Goal: Transaction & Acquisition: Download file/media

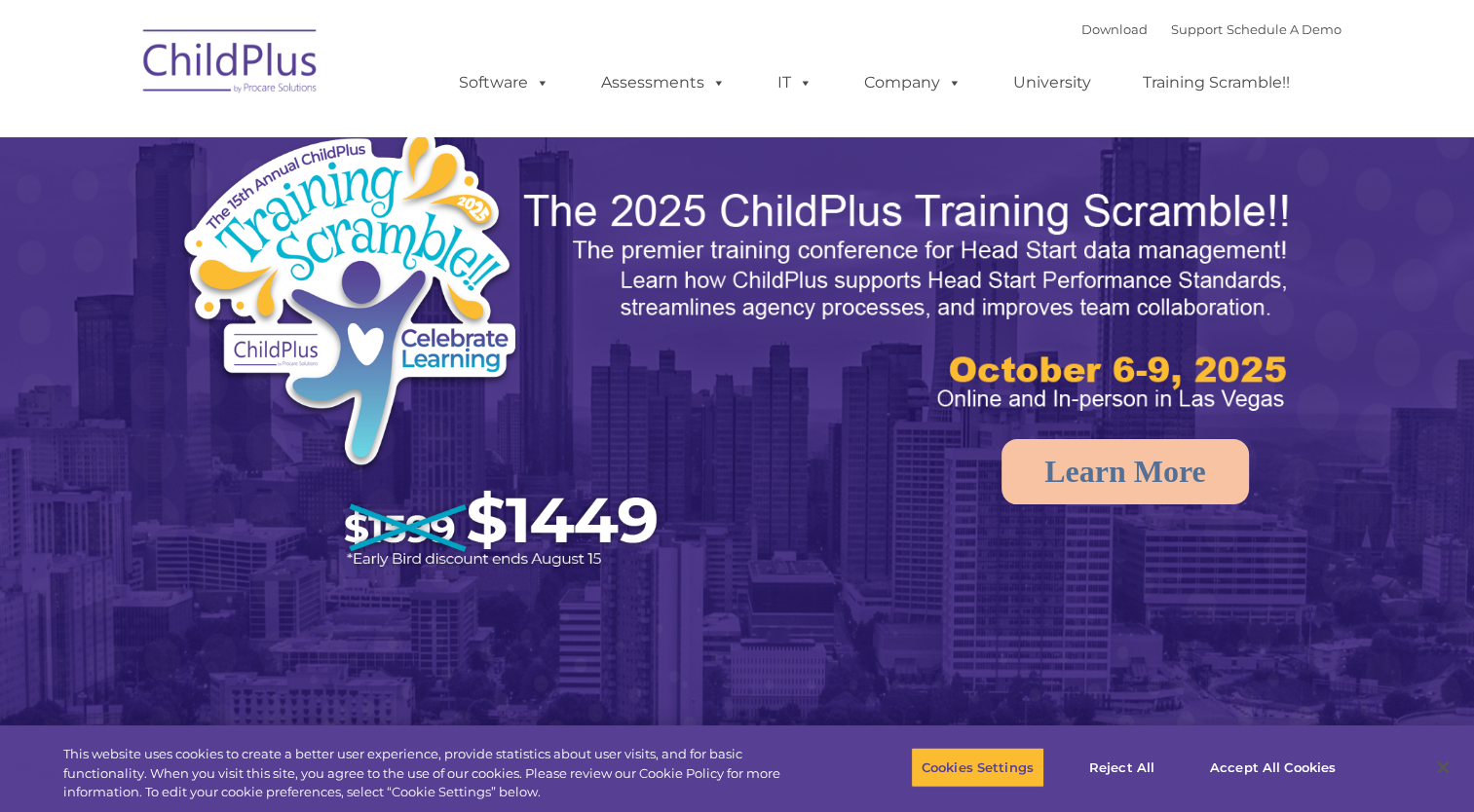
select select "MEDIUM"
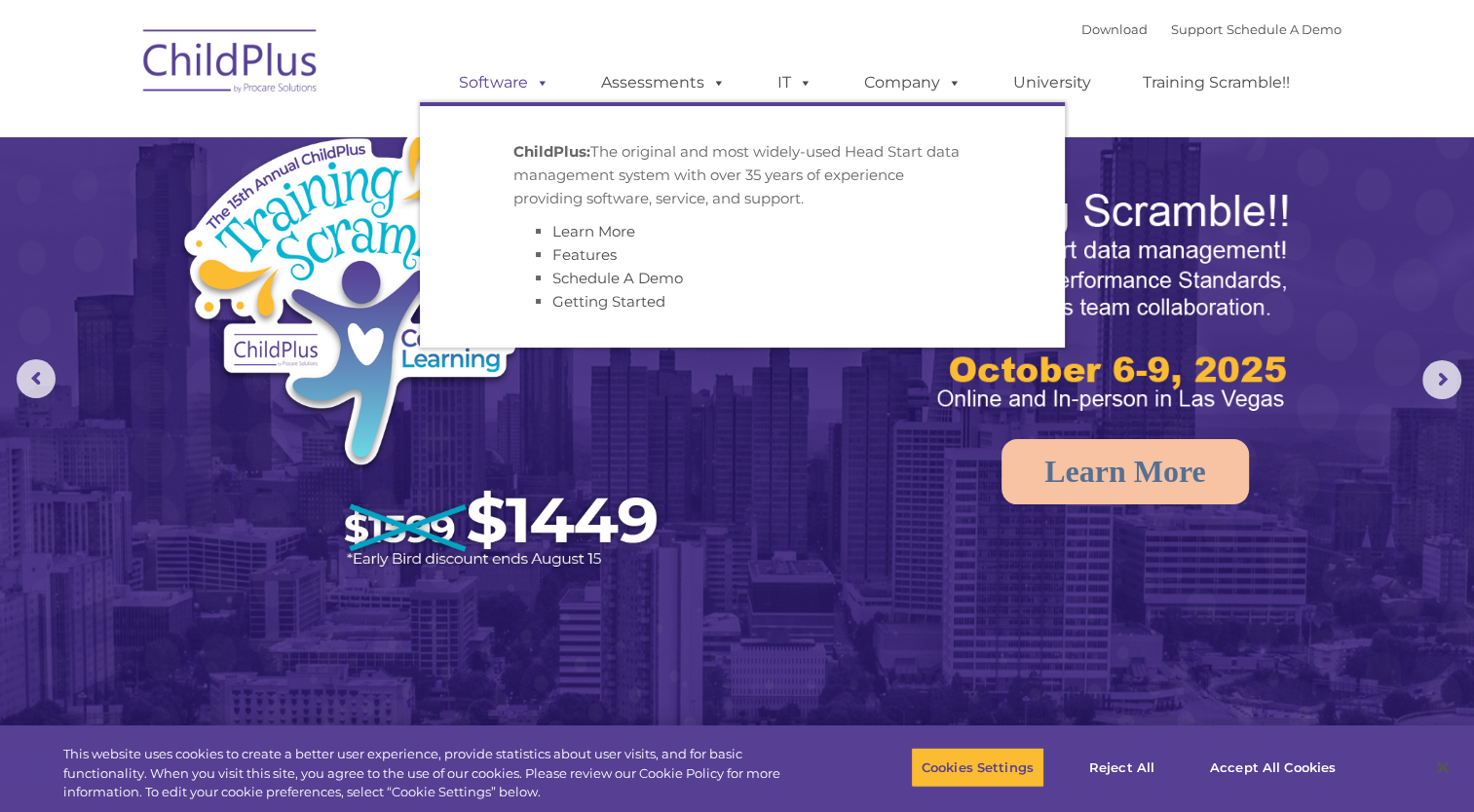
click at [519, 88] on link "Software" at bounding box center [504, 83] width 130 height 39
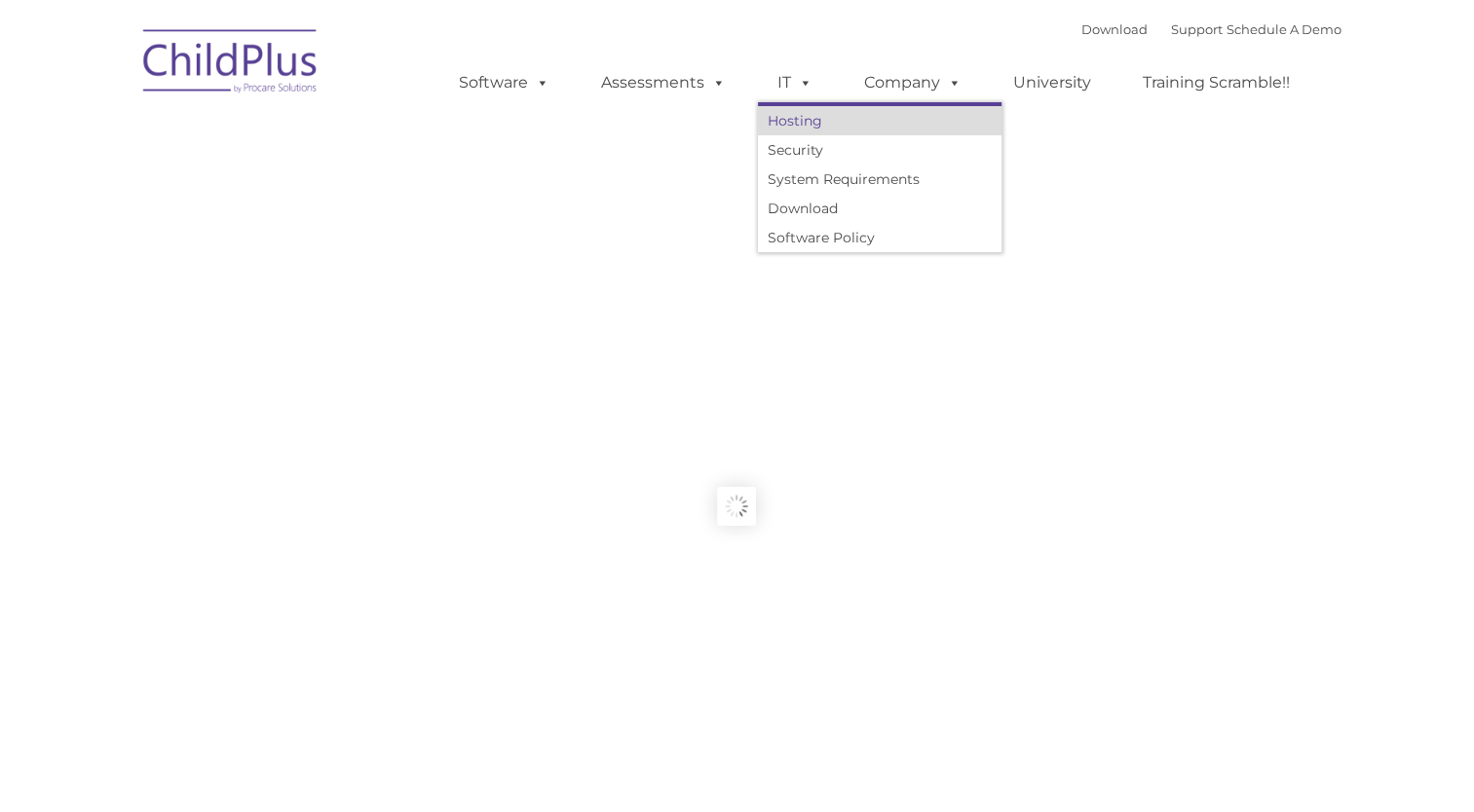
type input ""
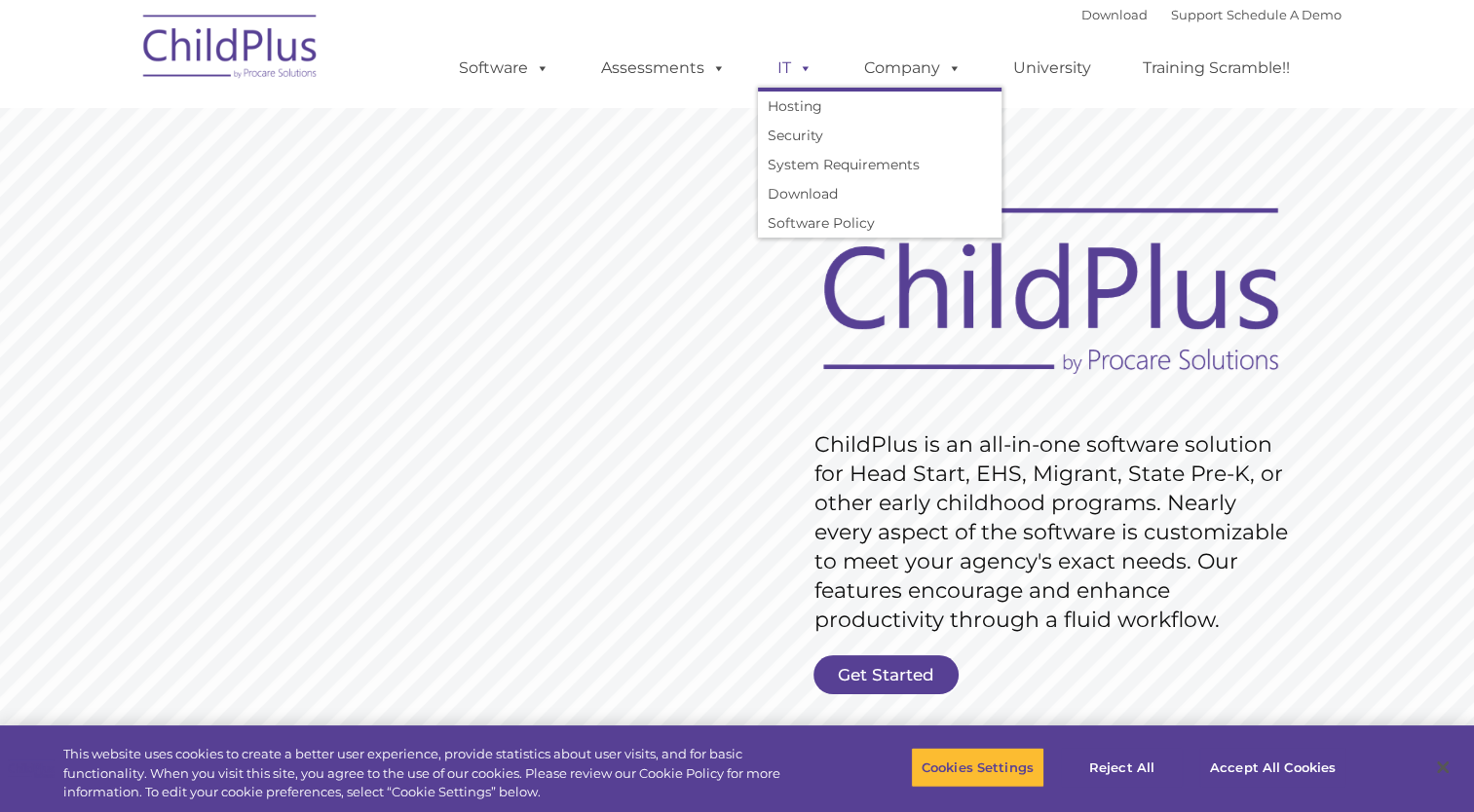
click at [786, 68] on link "IT" at bounding box center [795, 68] width 74 height 39
click at [791, 194] on link "Download" at bounding box center [879, 194] width 244 height 29
